Goal: Participate in discussion: Engage in conversation with other users on a specific topic

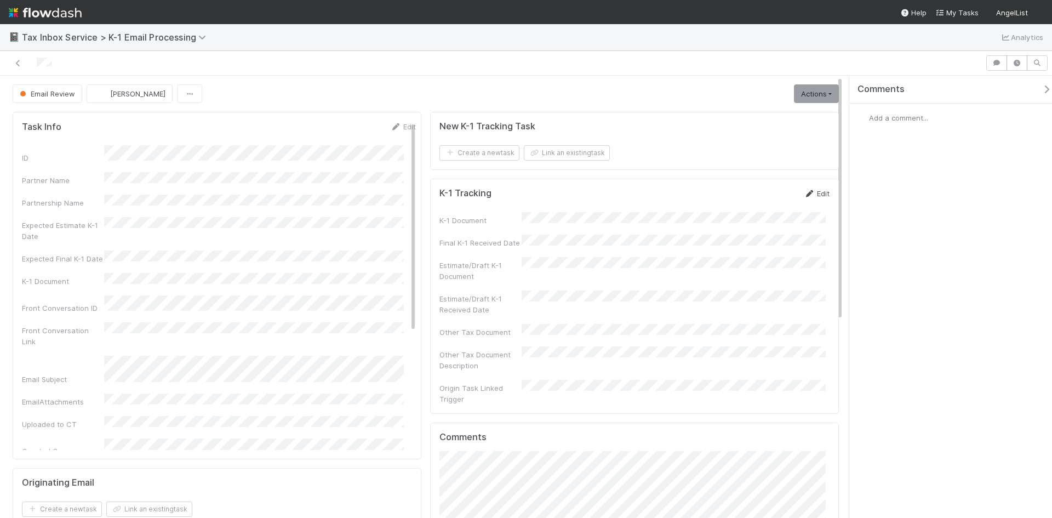
click at [804, 196] on icon at bounding box center [809, 193] width 11 height 7
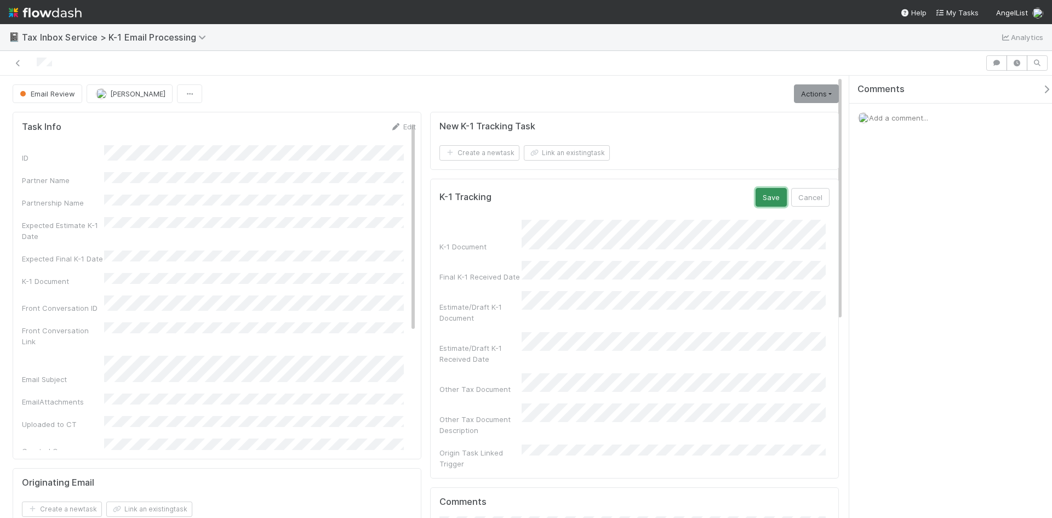
click at [756, 201] on button "Save" at bounding box center [771, 197] width 31 height 19
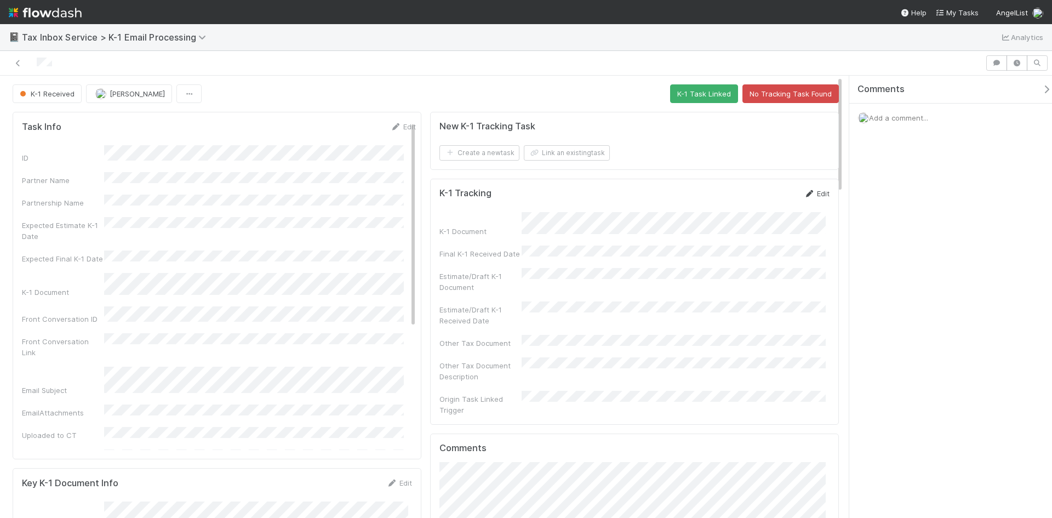
click at [806, 196] on icon at bounding box center [809, 193] width 11 height 7
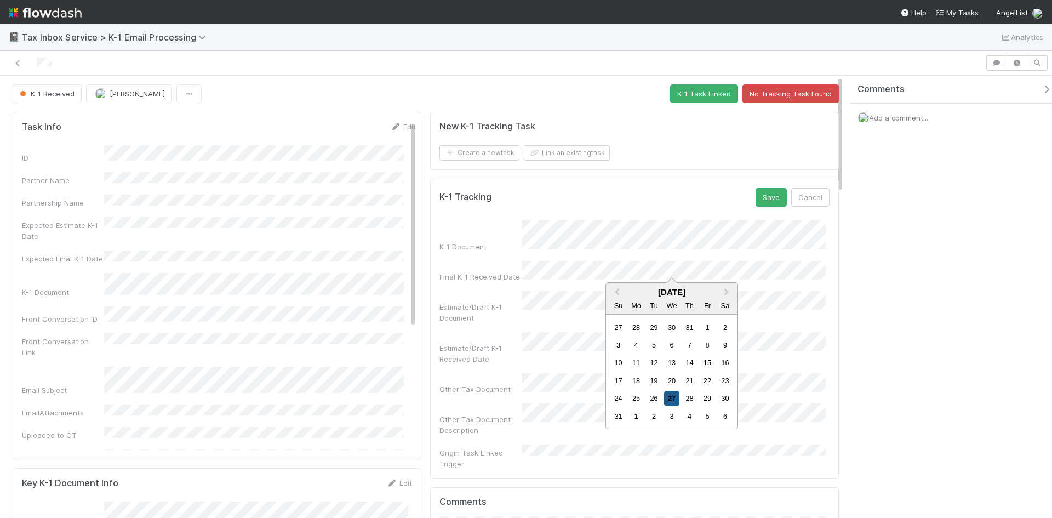
click at [678, 395] on div "27" at bounding box center [671, 398] width 15 height 15
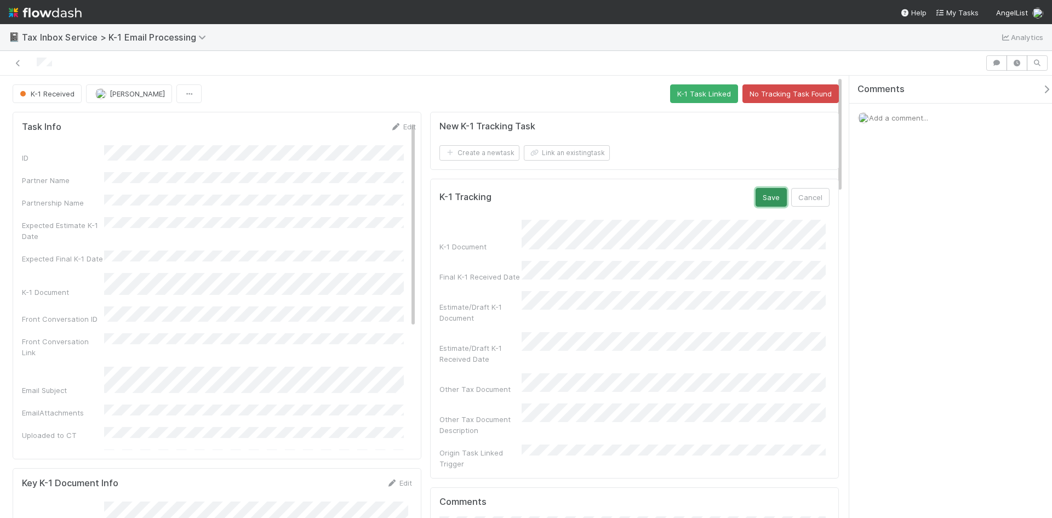
click at [760, 199] on button "Save" at bounding box center [771, 197] width 31 height 19
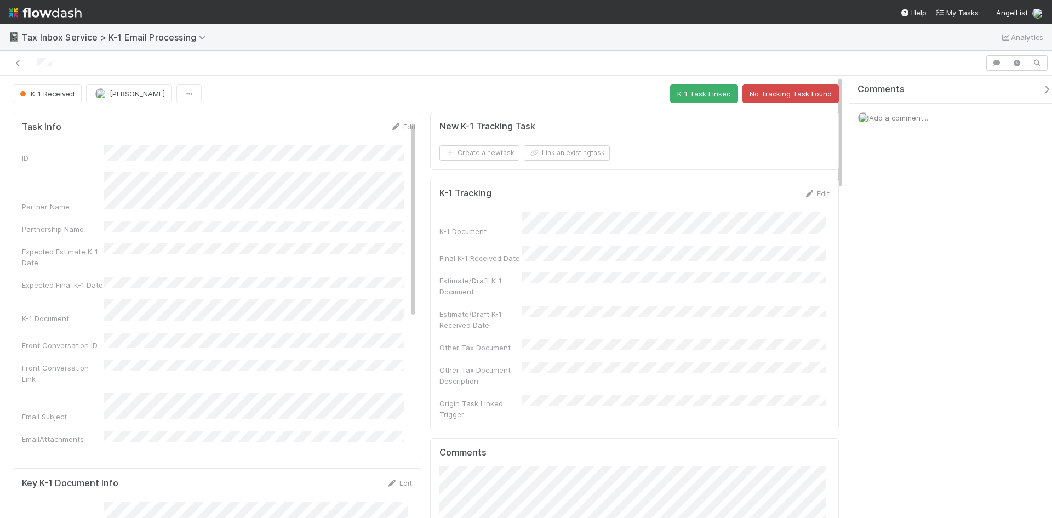
click at [883, 117] on span "Add a comment..." at bounding box center [898, 117] width 59 height 9
click at [899, 293] on button "Add Comment" at bounding box center [899, 295] width 64 height 19
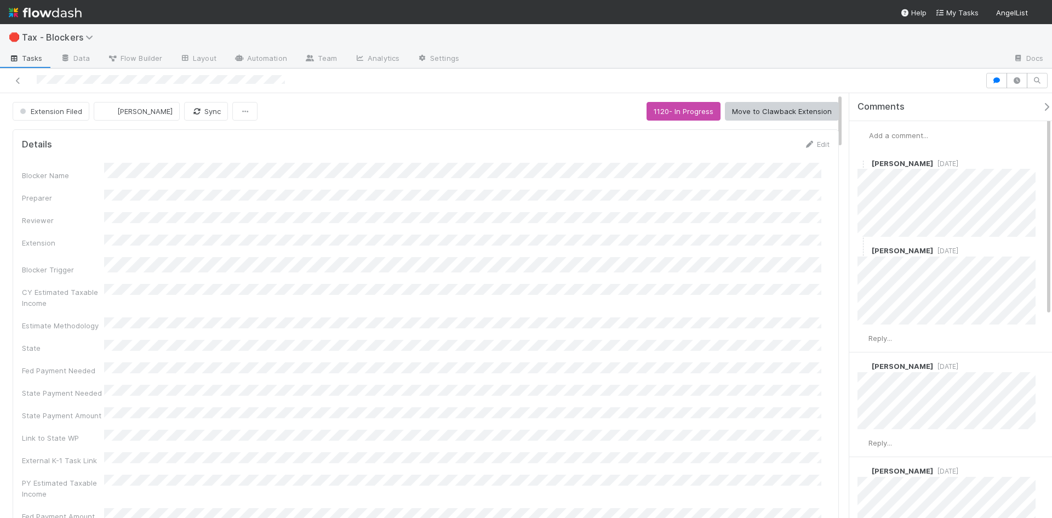
click at [917, 139] on span "Add a comment..." at bounding box center [898, 135] width 59 height 9
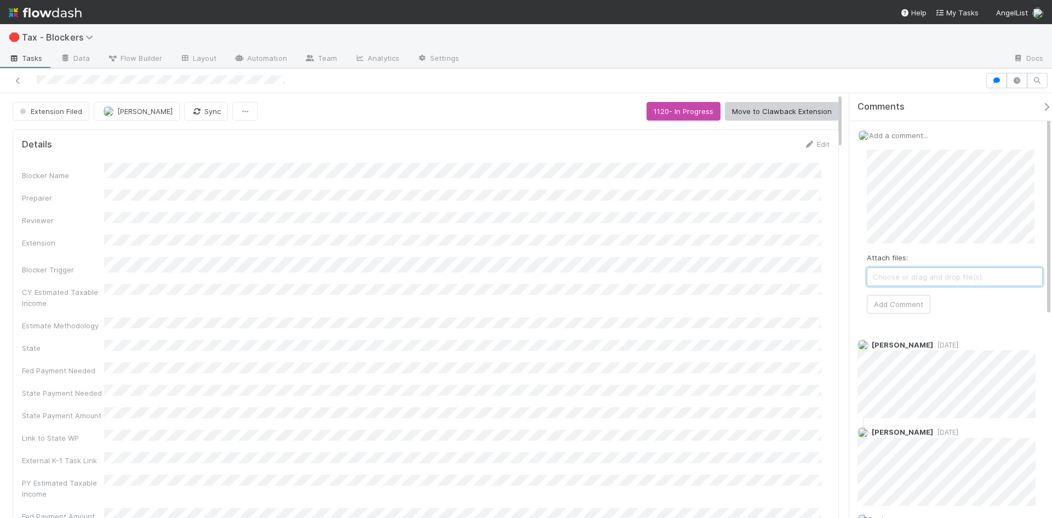
click at [927, 279] on span "Choose or drag and drop file(s)" at bounding box center [955, 277] width 175 height 18
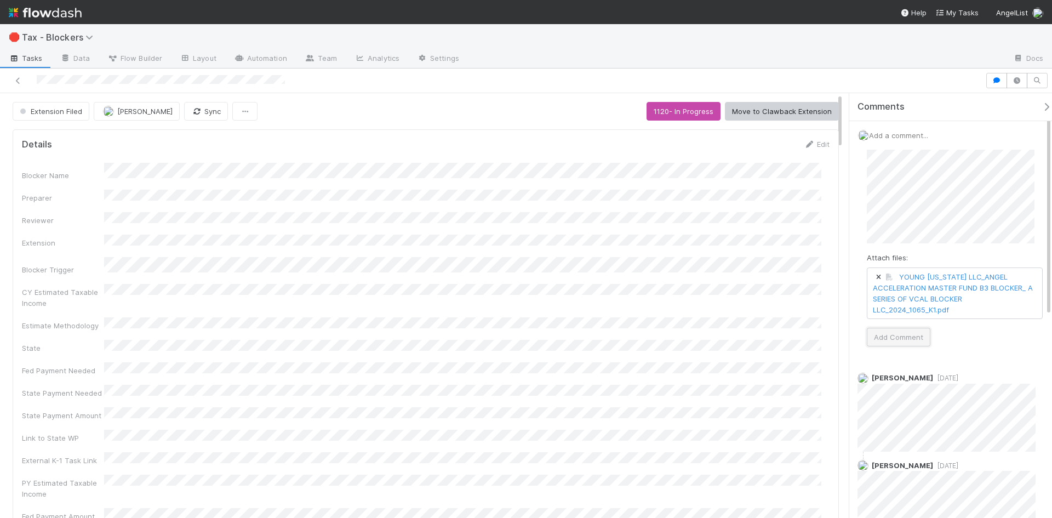
click at [916, 338] on button "Add Comment" at bounding box center [899, 337] width 64 height 19
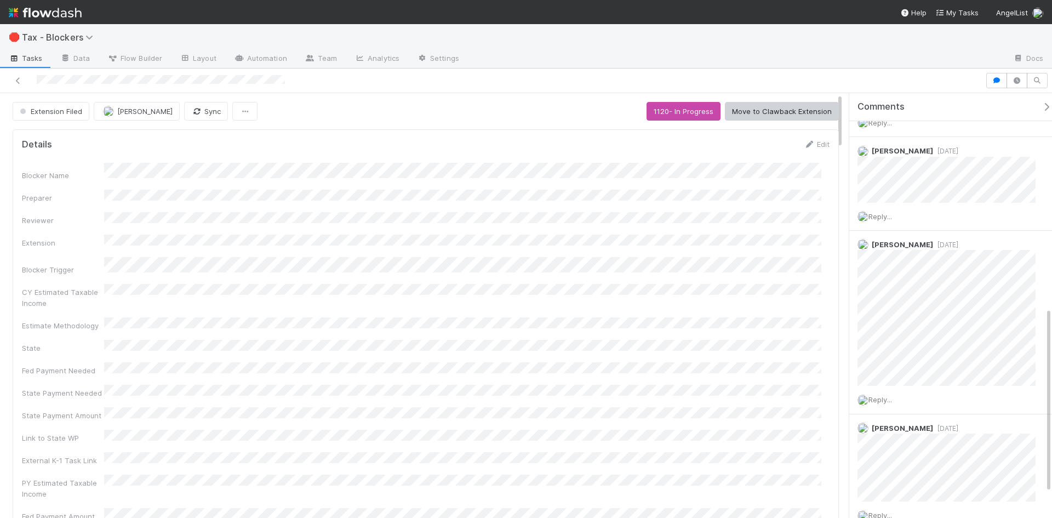
scroll to position [493, 0]
